Goal: Task Accomplishment & Management: Manage account settings

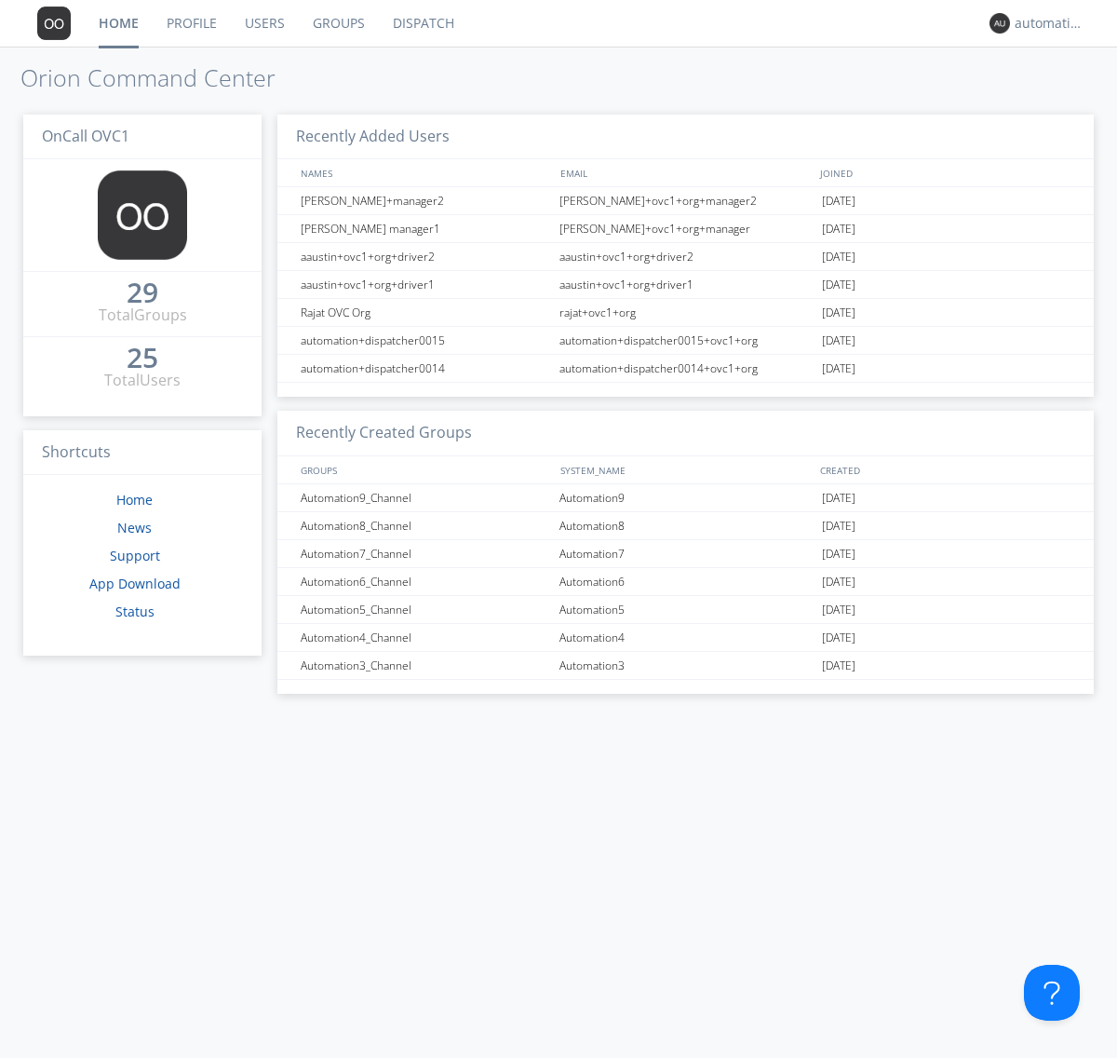
click at [337, 23] on link "Groups" at bounding box center [339, 23] width 80 height 47
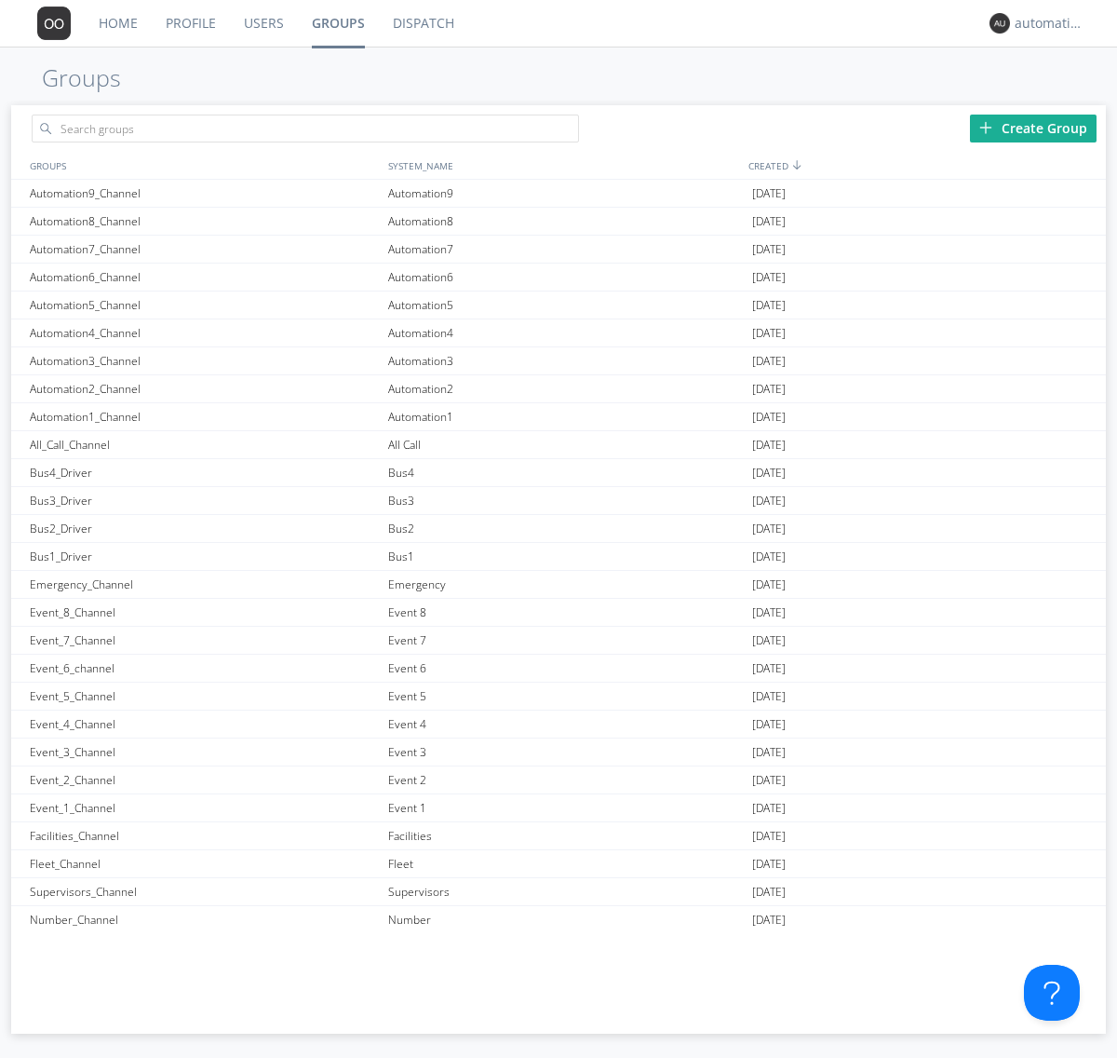
click at [1034, 128] on div "Create Group" at bounding box center [1033, 129] width 127 height 28
click at [337, 23] on link "Groups" at bounding box center [338, 23] width 81 height 47
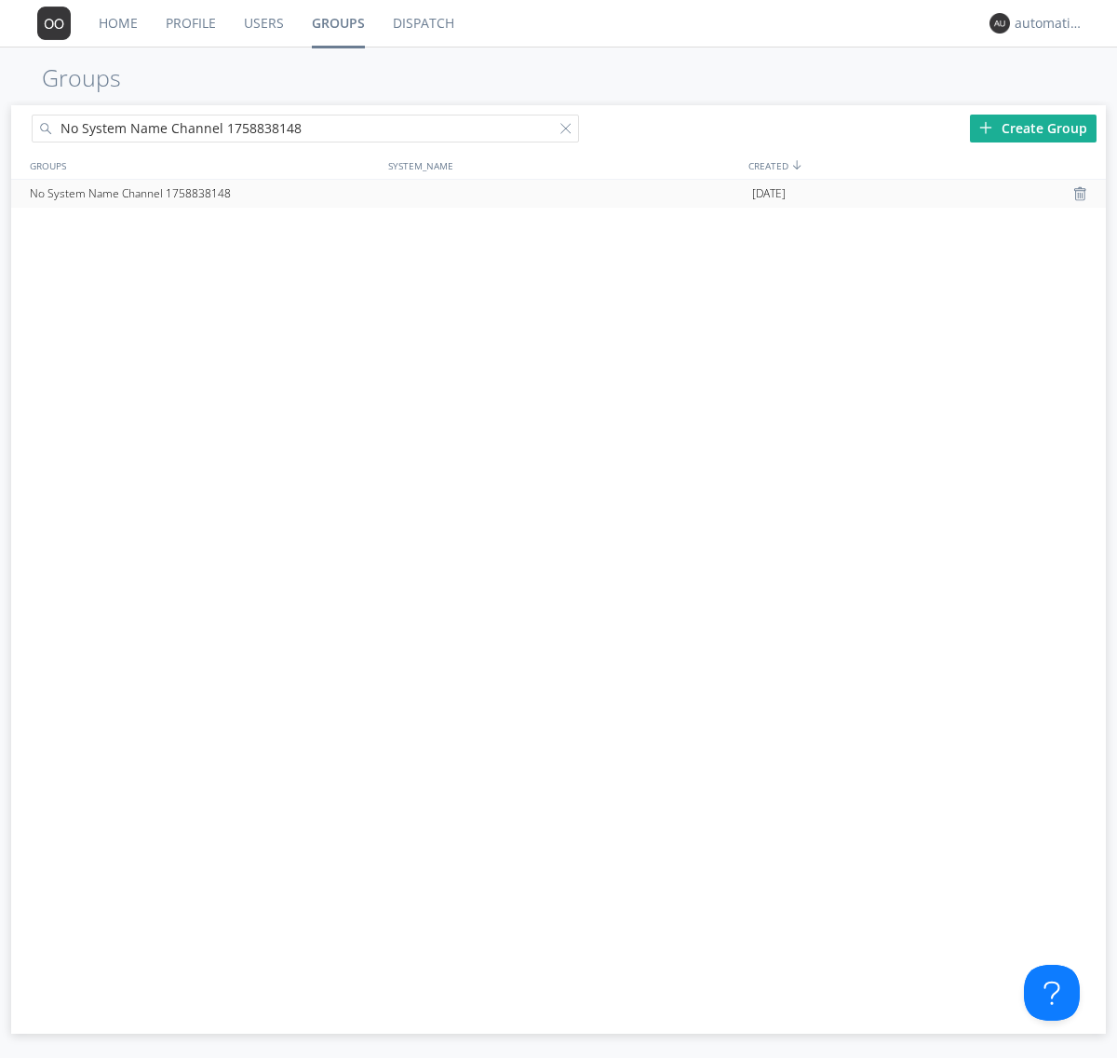
type input "No System Name Channel 1758838148"
click at [570, 131] on div at bounding box center [570, 132] width 19 height 19
type input "No System Name Channel 1758838148"
click at [204, 193] on div "No System Name Channel 1758838148" at bounding box center [204, 194] width 358 height 28
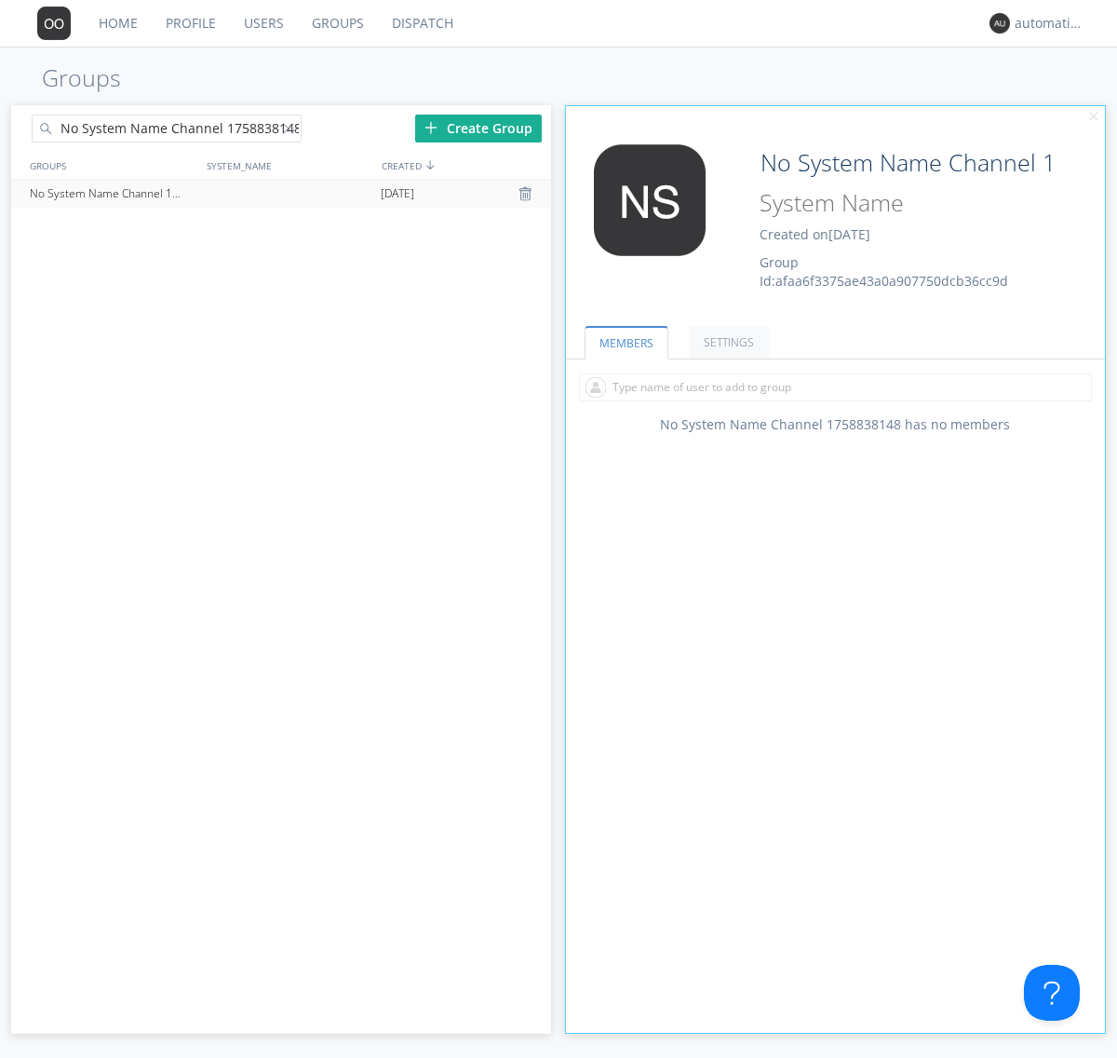
type input "System Name 1758838148"
click at [291, 131] on div at bounding box center [292, 132] width 19 height 19
type input "No System Name Channel 1758838148"
click at [112, 193] on div "No System Name Channel 1758838148" at bounding box center [112, 194] width 174 height 28
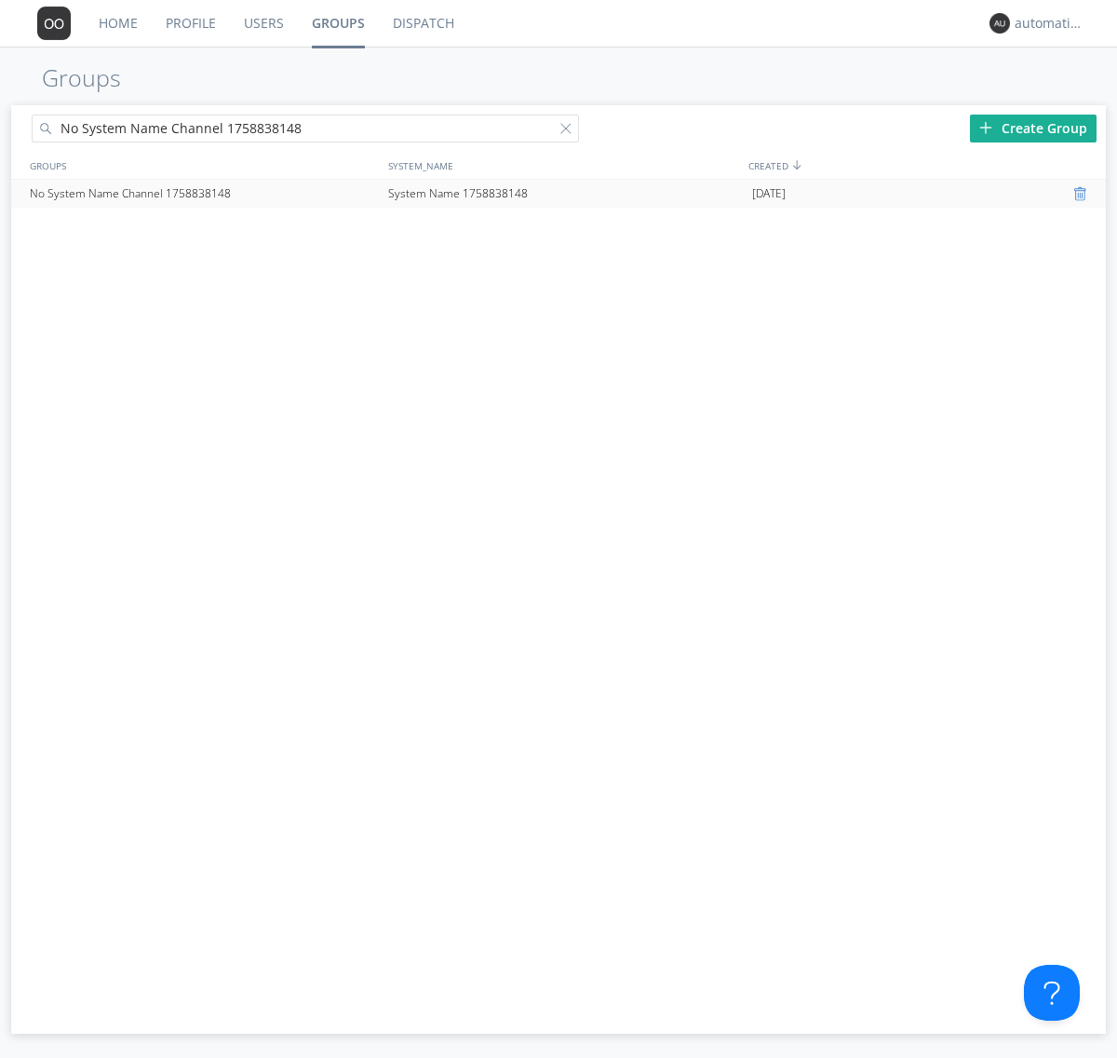
click at [1082, 194] on div at bounding box center [1083, 193] width 19 height 15
